Goal: Share content

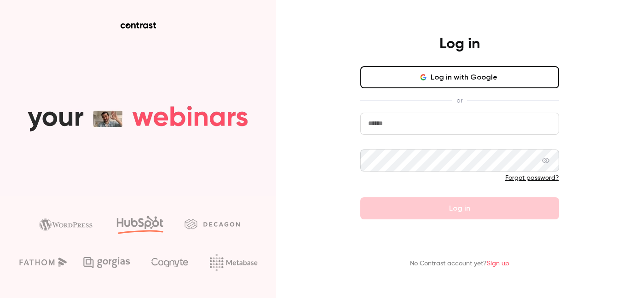
click at [430, 83] on button "Log in with Google" at bounding box center [460, 77] width 199 height 22
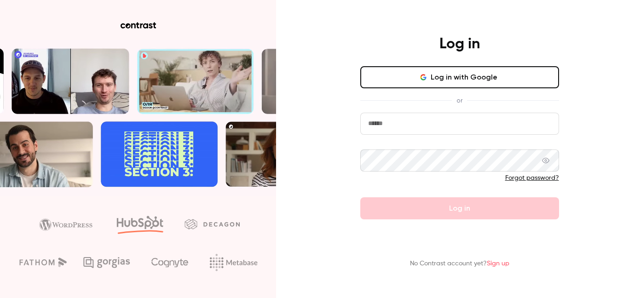
click at [417, 75] on button "Log in with Google" at bounding box center [460, 77] width 199 height 22
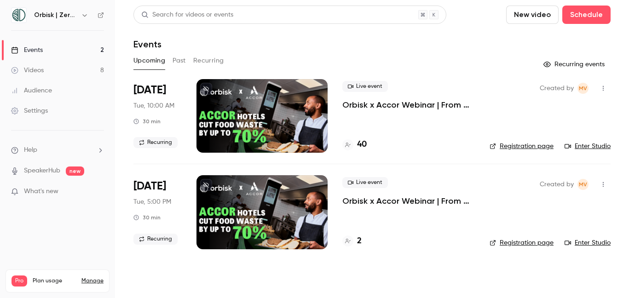
click at [390, 105] on p "Orbisk x Accor Webinar | From Insights to Actions: Create Your Personalized Foo…" at bounding box center [409, 104] width 133 height 11
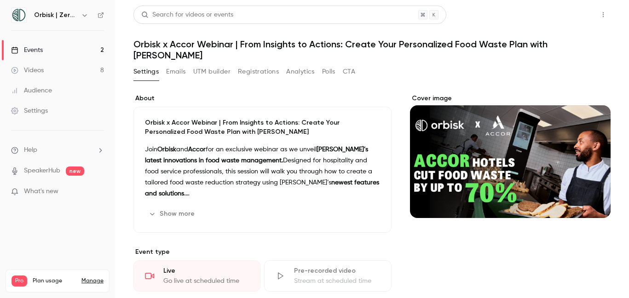
click at [565, 11] on button "Share" at bounding box center [571, 15] width 36 height 18
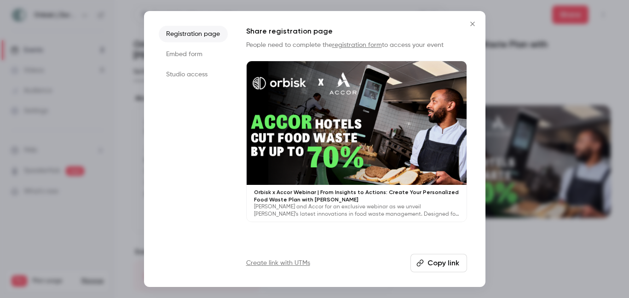
click at [452, 263] on button "Copy link" at bounding box center [439, 263] width 57 height 18
click at [471, 22] on icon "Close" at bounding box center [473, 24] width 4 height 4
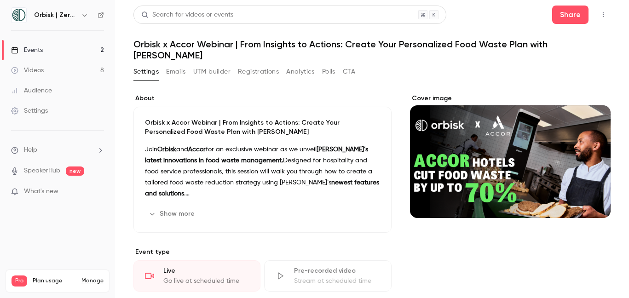
click at [262, 64] on button "Registrations" at bounding box center [258, 71] width 41 height 15
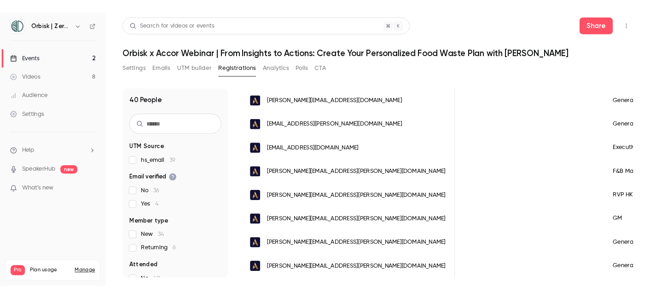
scroll to position [0, 451]
